Goal: Find specific page/section: Find specific page/section

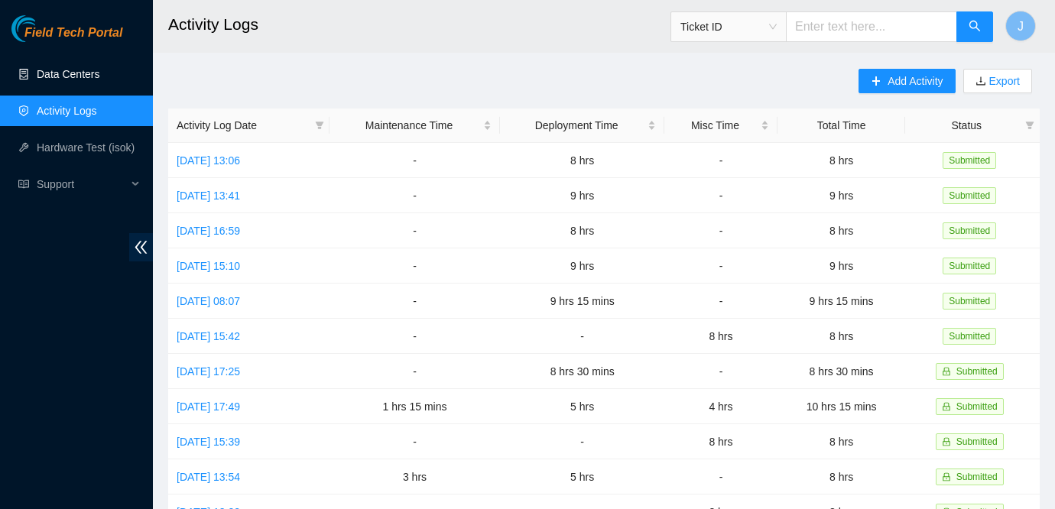
click at [57, 70] on link "Data Centers" at bounding box center [68, 74] width 63 height 12
